Goal: Find specific page/section: Find specific page/section

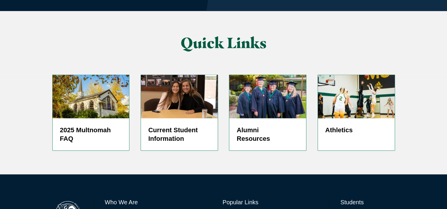
scroll to position [1464, 0]
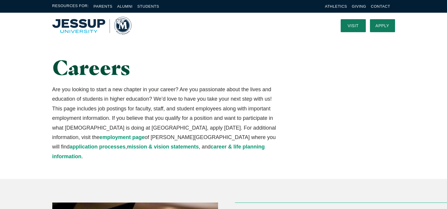
click at [313, 93] on div "Careers Are you looking to start a new chapter in your career? Are you passiona…" at bounding box center [224, 108] width 378 height 141
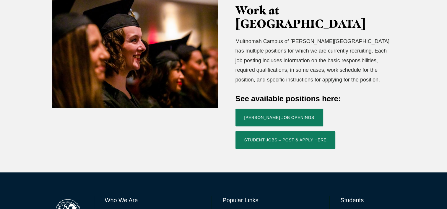
scroll to position [213, 0]
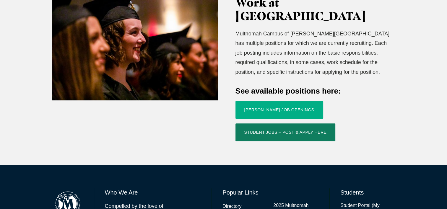
click at [261, 101] on link "Jessup Job Openings" at bounding box center [279, 110] width 88 height 18
